Goal: Communication & Community: Answer question/provide support

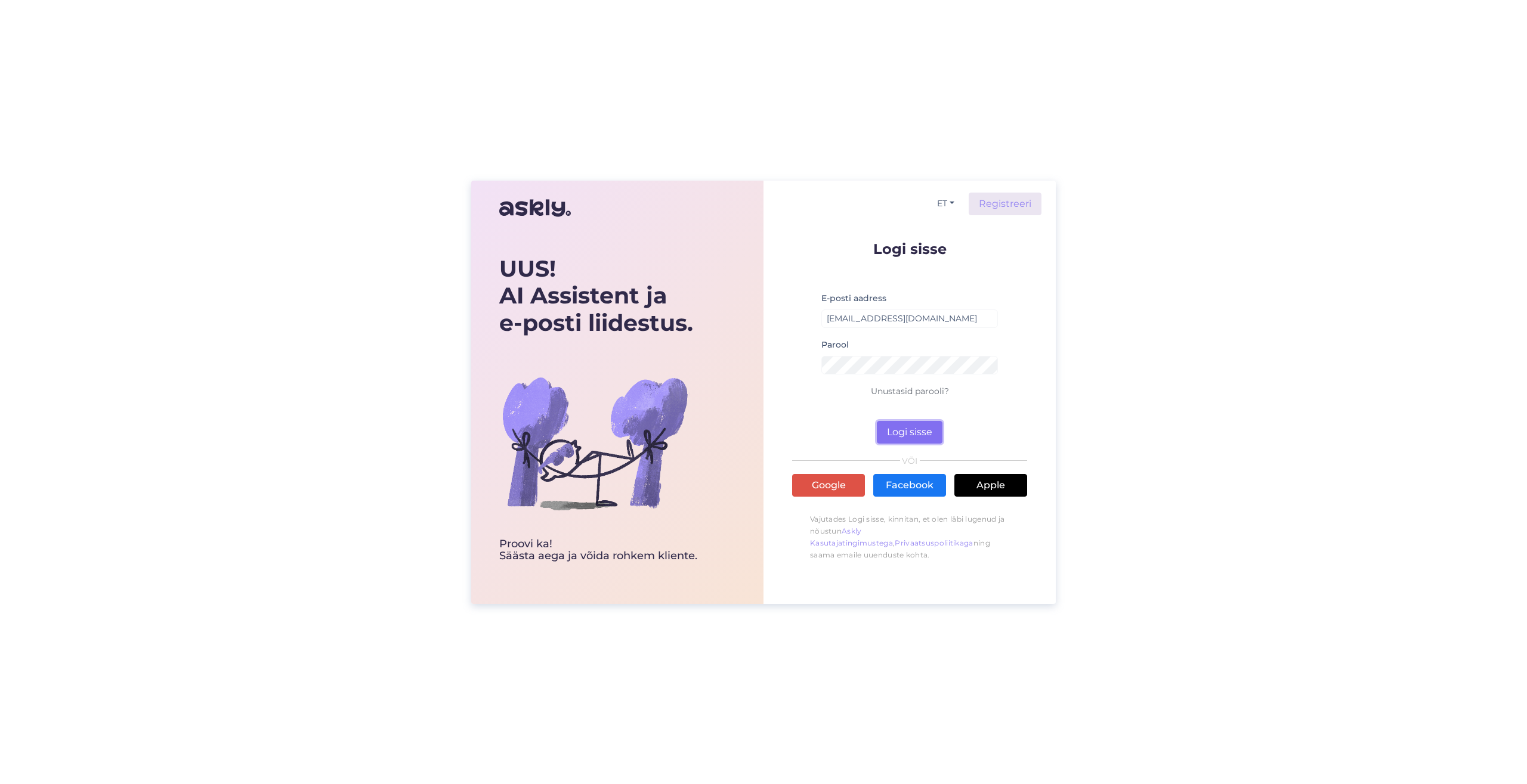
click at [912, 430] on button "Logi sisse" at bounding box center [909, 432] width 66 height 23
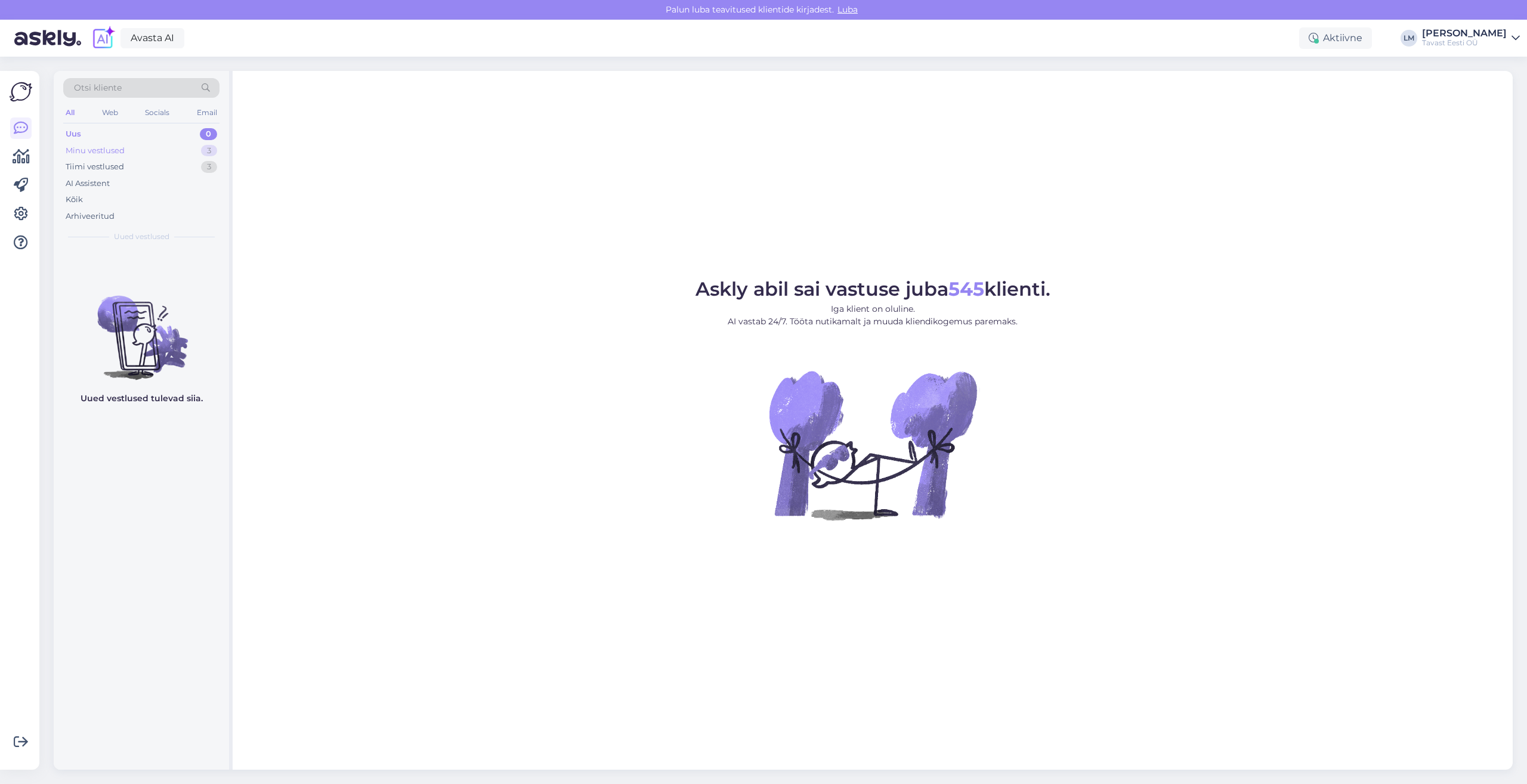
click at [101, 148] on div "Minu vestlused" at bounding box center [95, 151] width 59 height 12
click at [129, 273] on div "Üks hetk, kohe täpsustame." at bounding box center [154, 273] width 136 height 10
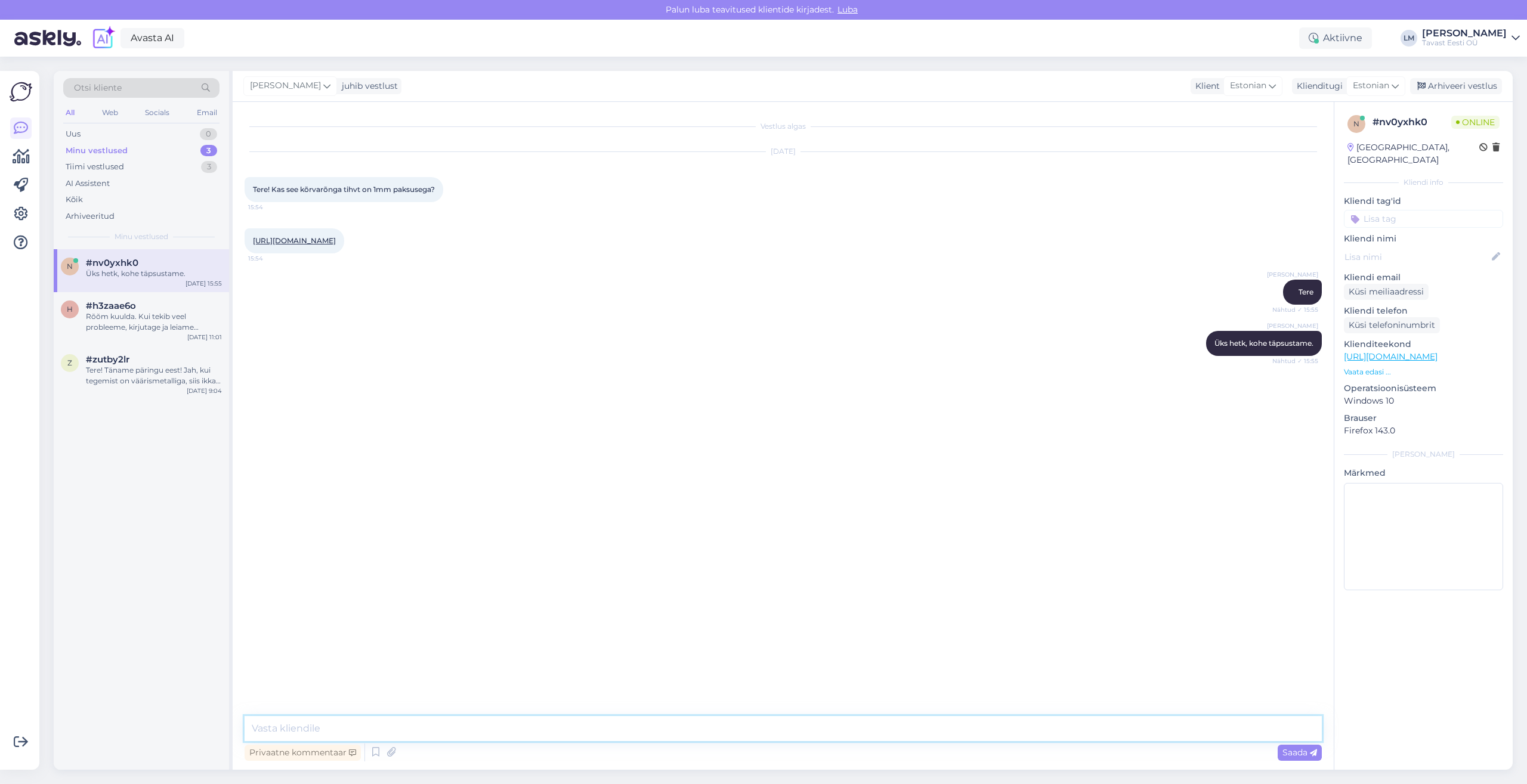
click at [439, 729] on textarea at bounding box center [783, 729] width 1077 height 25
type textarea "s"
type textarea "T"
paste textarea "https://pood.tavast.ee/toode/korvaronga-tihvt-10mm-1635-hobe-925/?v=08a4415e9d59"
drag, startPoint x: 257, startPoint y: 728, endPoint x: 243, endPoint y: 726, distance: 14.1
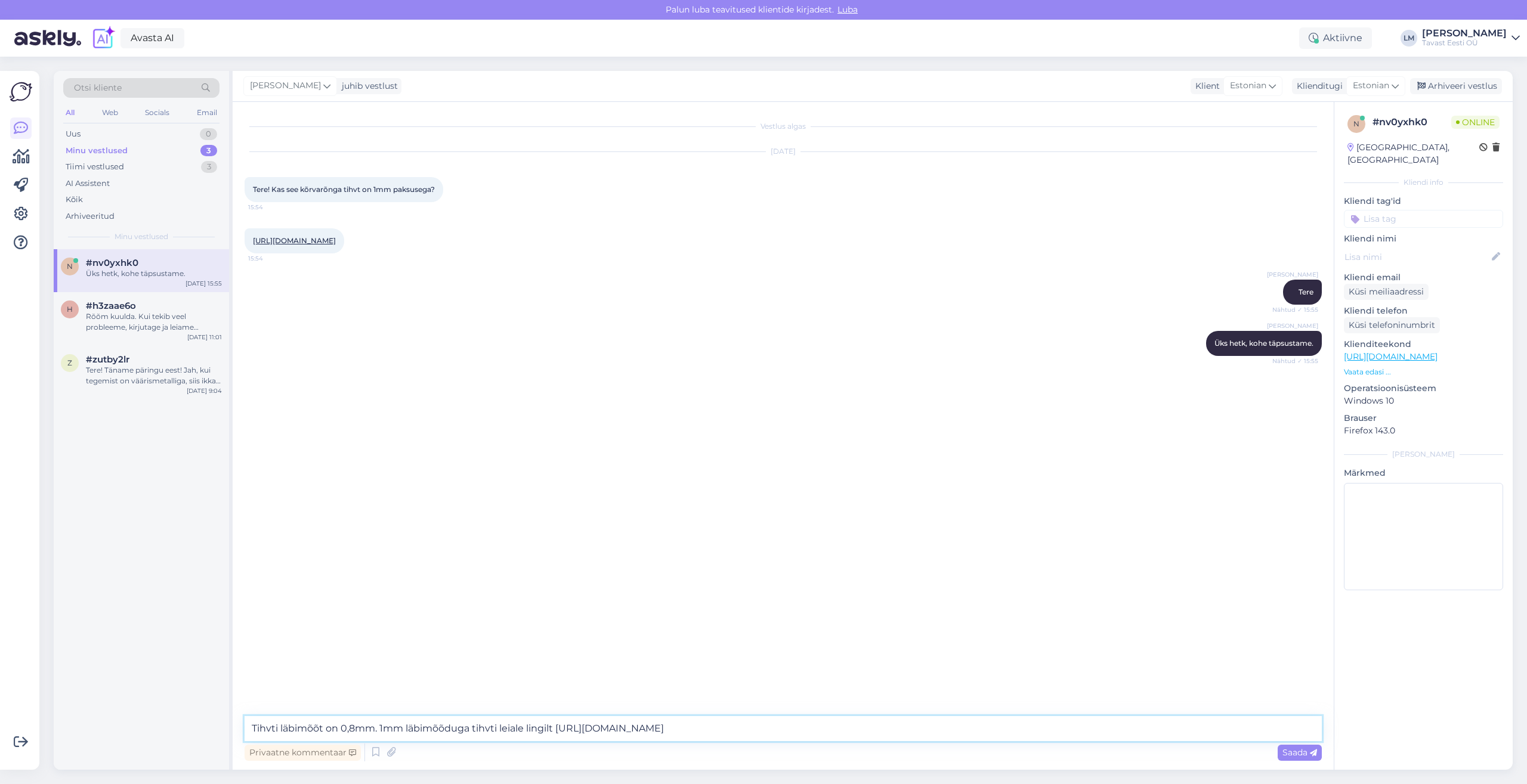
click at [245, 726] on textarea "Tihvti läbimõõt on 0,8mm. 1mm läbimõõduga tihvti leiale lingilt https://pood.ta…" at bounding box center [783, 729] width 1077 height 25
click at [1147, 721] on textarea "Antud tihvti läbimõõt on 0,8mm. 1mm läbimõõduga tihvti leiale lingilt https://p…" at bounding box center [783, 729] width 1077 height 25
type textarea "Antud tihvti läbimõõt on 0,8mm. 1mm läbimõõduga tihvti leiale lingilt https://p…"
click at [1310, 754] on span "Saada" at bounding box center [1300, 752] width 34 height 10
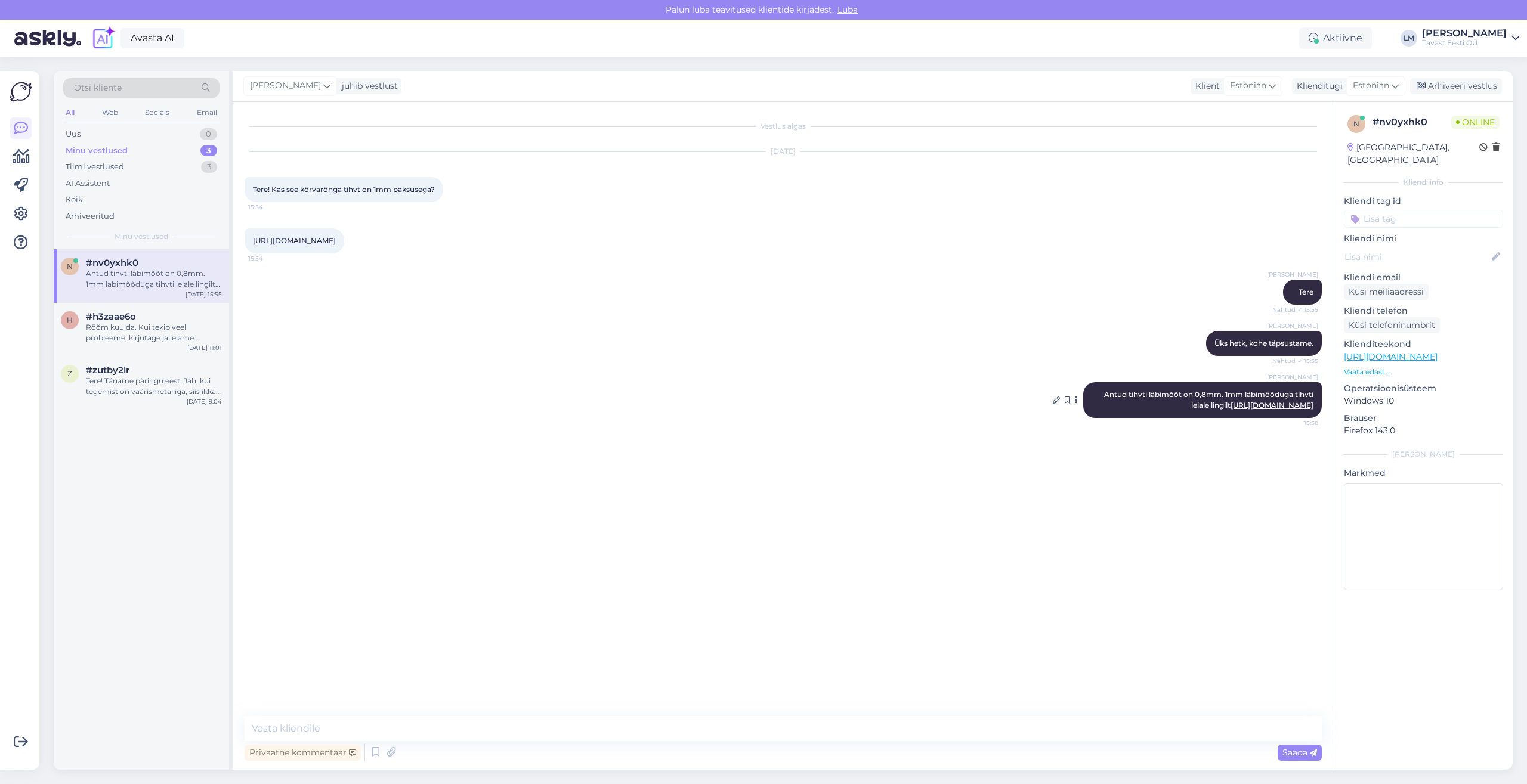
click at [1248, 410] on link "https://pood.tavast.ee/toode/korvaronga-tihvt-10mm-1635-hobe-925/?v=08a4415e9d59" at bounding box center [1272, 405] width 83 height 9
click at [399, 734] on textarea at bounding box center [783, 729] width 1077 height 25
type textarea "Võtke heaks. Head õhtut!"
click at [1292, 753] on span "Saada" at bounding box center [1300, 752] width 34 height 10
